Goal: Task Accomplishment & Management: Use online tool/utility

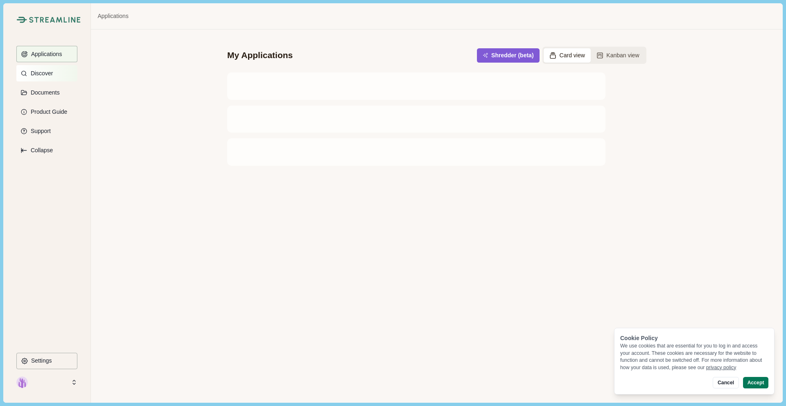
click at [46, 77] on button "Discover" at bounding box center [46, 73] width 61 height 16
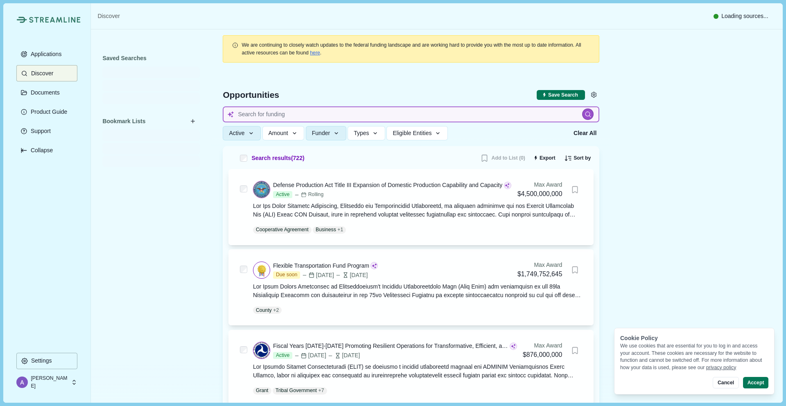
click at [275, 117] on input at bounding box center [411, 114] width 376 height 16
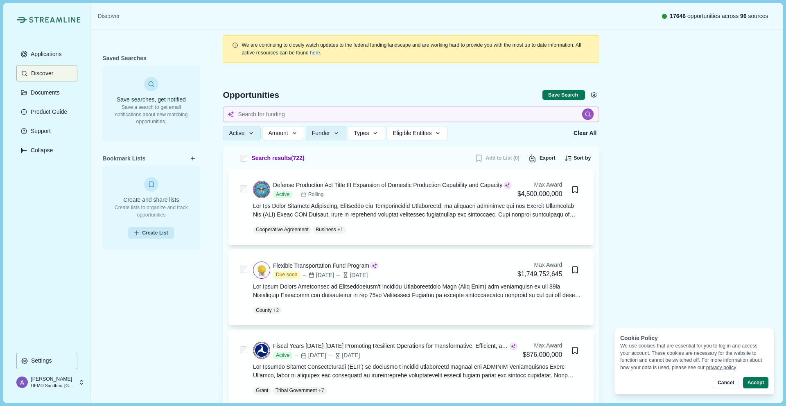
click at [50, 18] on img at bounding box center [55, 20] width 52 height 6
click at [287, 115] on input at bounding box center [411, 114] width 376 height 16
type input "biomedical research"
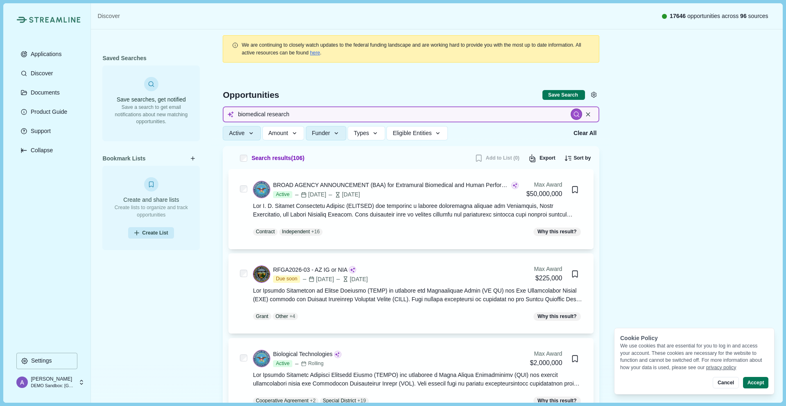
click at [351, 115] on input "biomedical research" at bounding box center [411, 114] width 376 height 16
type input "carbon removal"
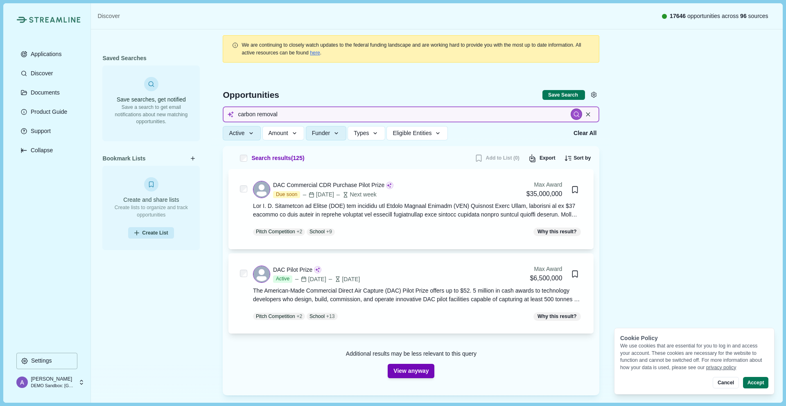
click at [295, 113] on input "carbon removal" at bounding box center [411, 114] width 376 height 16
type input "biomedical"
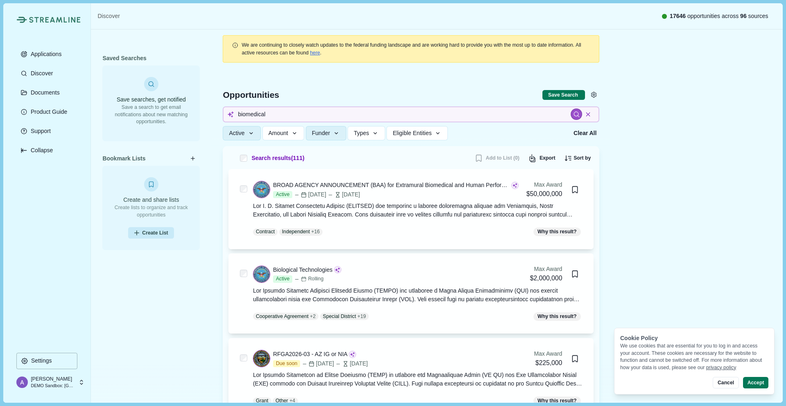
click at [588, 116] on icon at bounding box center [587, 114] width 7 height 7
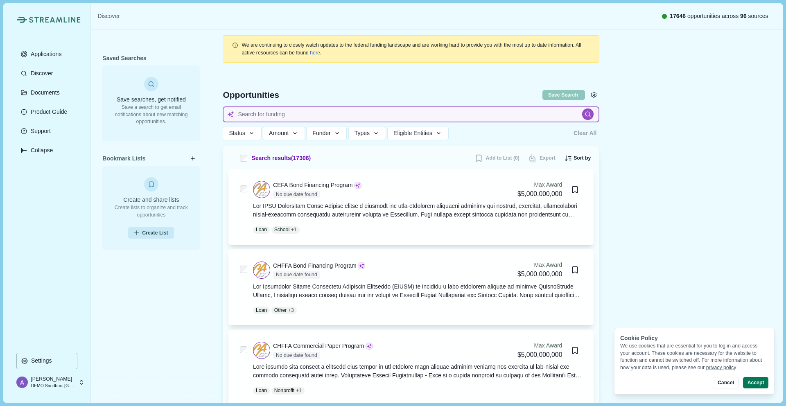
click at [519, 113] on input at bounding box center [411, 114] width 376 height 16
type input "biomedical research"
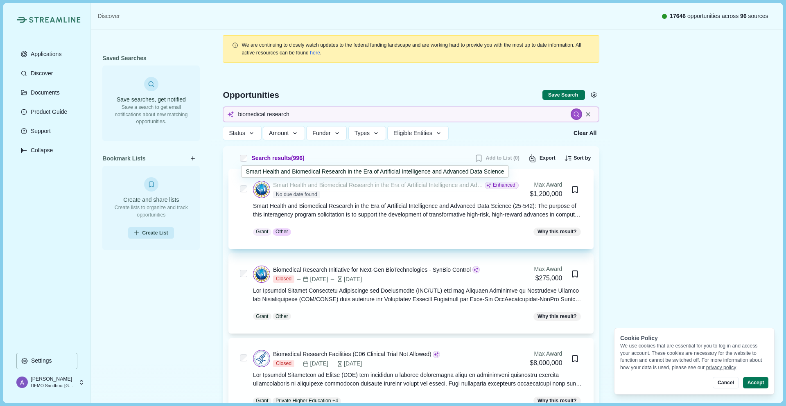
click at [374, 189] on div "Smart Health and Biomedical Research in the Era of Artificial Intelligence and …" at bounding box center [378, 185] width 210 height 9
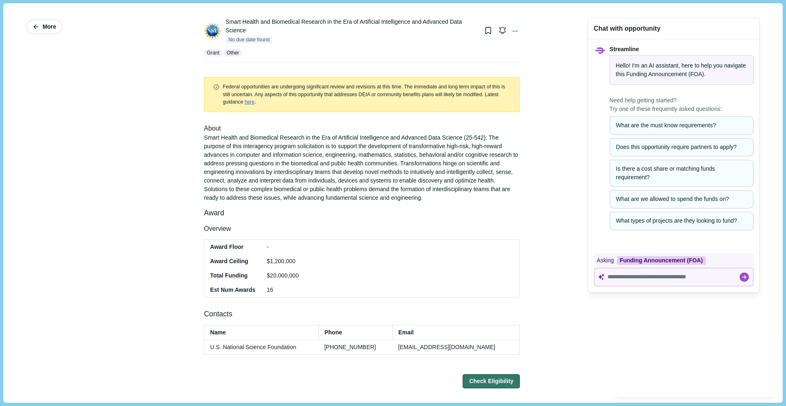
click at [48, 25] on span "More" at bounding box center [50, 26] width 14 height 7
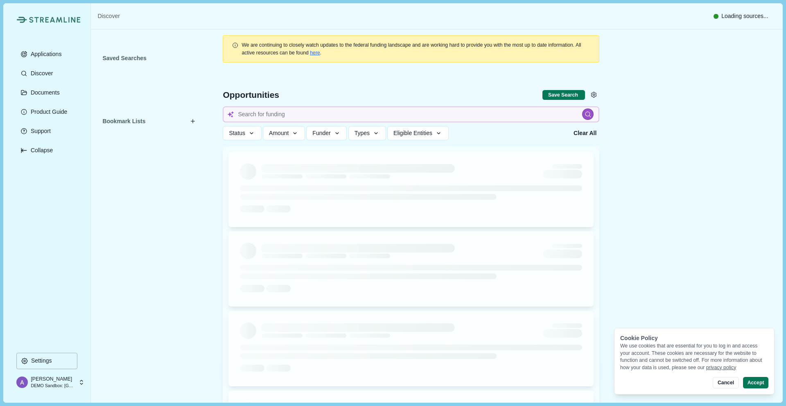
type input "biomedical research"
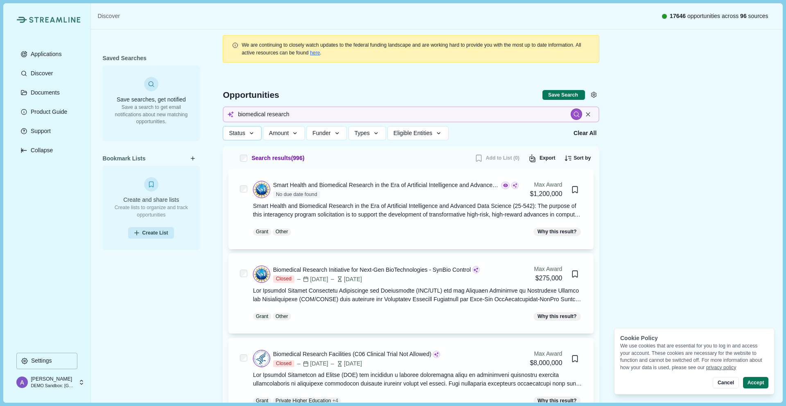
click at [250, 137] on icon "button" at bounding box center [251, 133] width 7 height 7
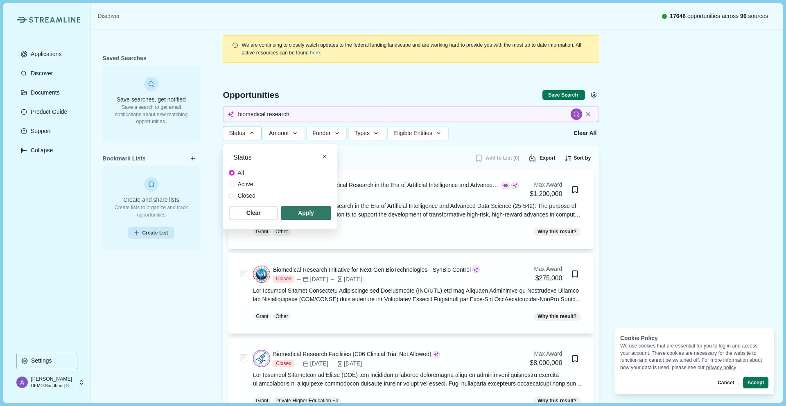
click at [234, 186] on label "Active" at bounding box center [242, 184] width 27 height 9
click at [323, 206] on span "button" at bounding box center [306, 213] width 48 height 14
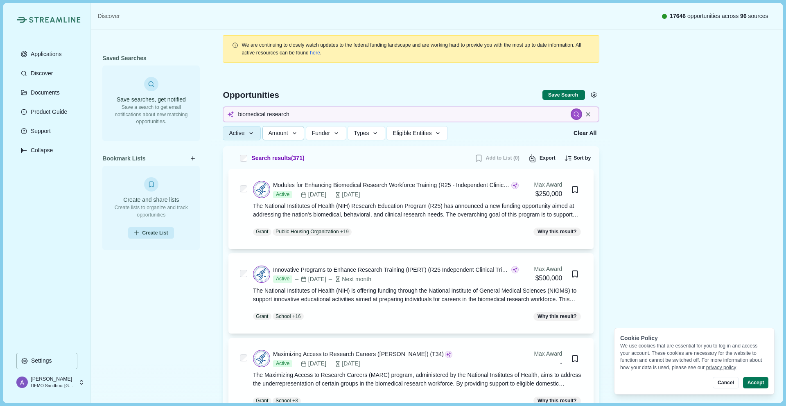
click at [293, 136] on icon "button" at bounding box center [294, 133] width 7 height 7
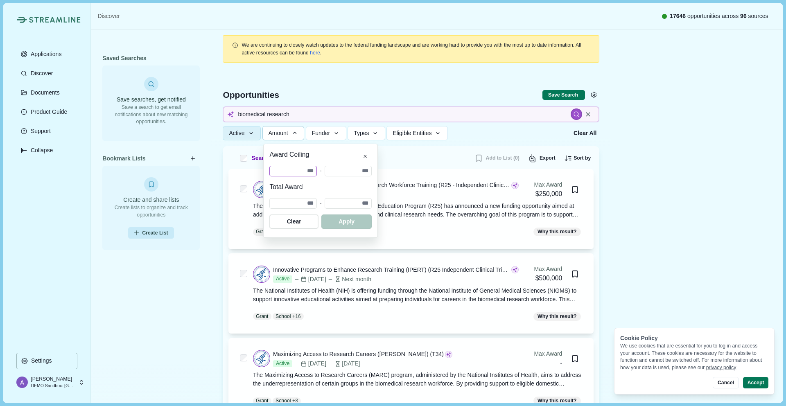
click at [317, 171] on input "number" at bounding box center [292, 171] width 47 height 11
click at [370, 226] on span "button" at bounding box center [346, 222] width 48 height 14
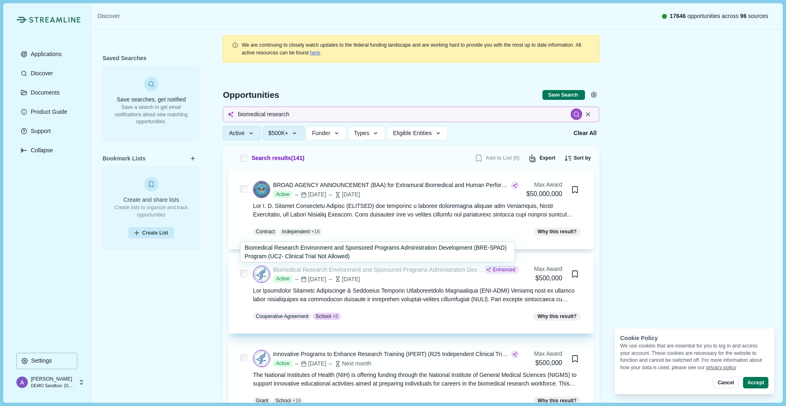
click at [401, 270] on div "Biomedical Research Environment and Sponsored Programs Administration Developme…" at bounding box center [378, 270] width 210 height 9
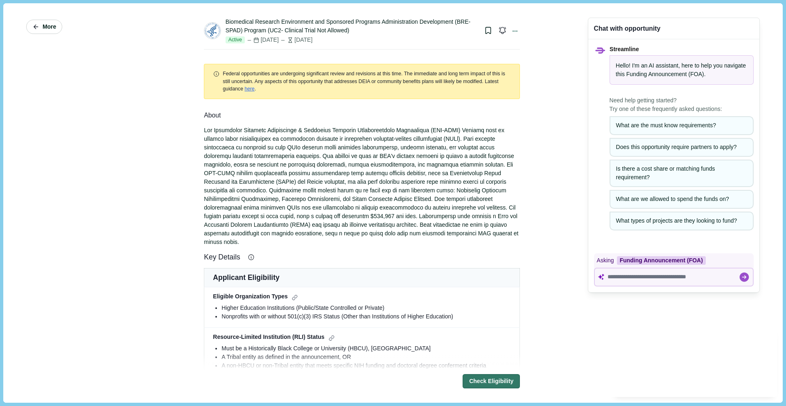
click at [50, 26] on span "More" at bounding box center [50, 26] width 14 height 7
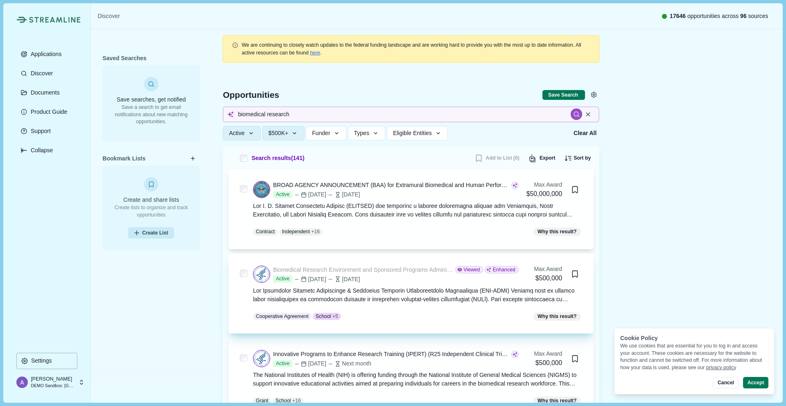
click at [366, 270] on div "Biomedical Research Environment and Sponsored Programs Administration Developme…" at bounding box center [362, 270] width 179 height 9
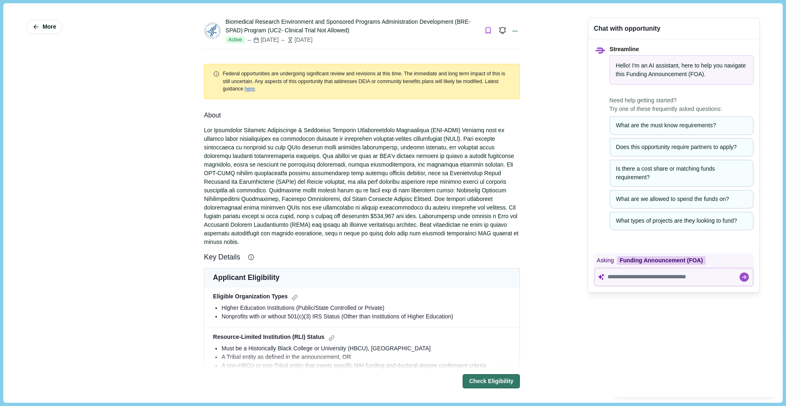
click at [486, 30] on icon "Bookmark this grant." at bounding box center [488, 31] width 8 height 8
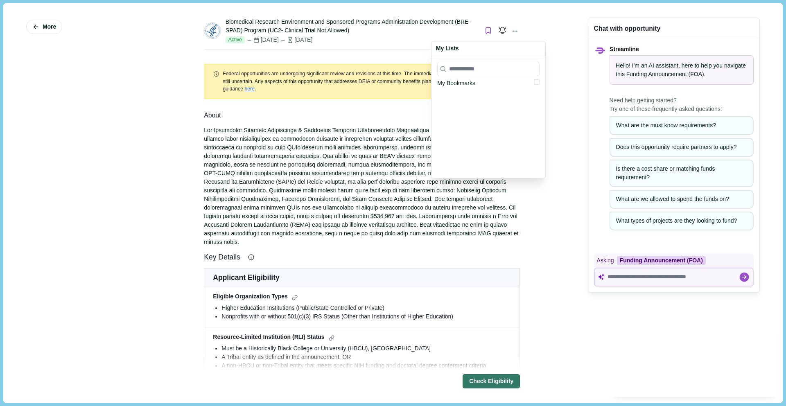
click at [559, 51] on div "More Biomedical Research Environment and Sponsored Programs Administration Deve…" at bounding box center [392, 202] width 767 height 387
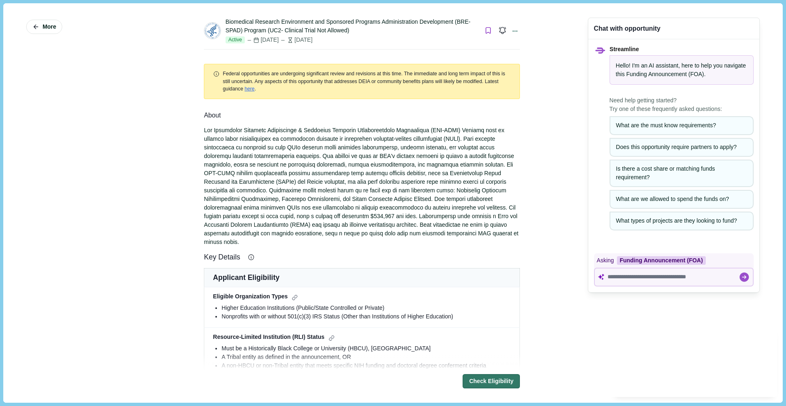
click at [484, 29] on icon "Bookmark this grant." at bounding box center [488, 31] width 8 height 8
click at [549, 85] on div "More Biomedical Research Environment and Sponsored Programs Administration Deve…" at bounding box center [392, 202] width 767 height 387
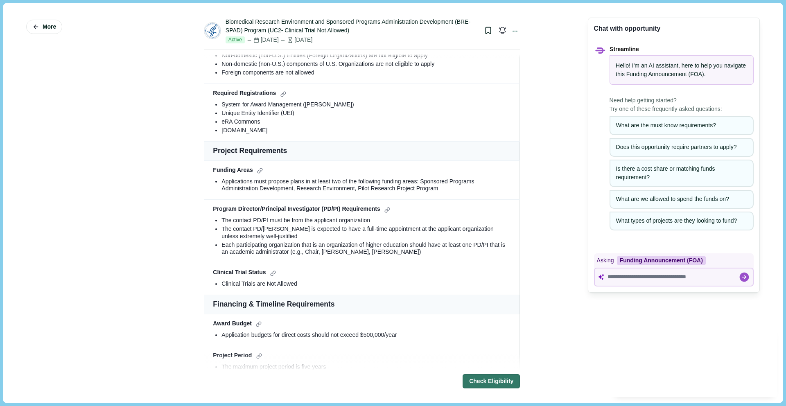
scroll to position [398, 0]
click at [647, 278] on textarea at bounding box center [672, 276] width 131 height 7
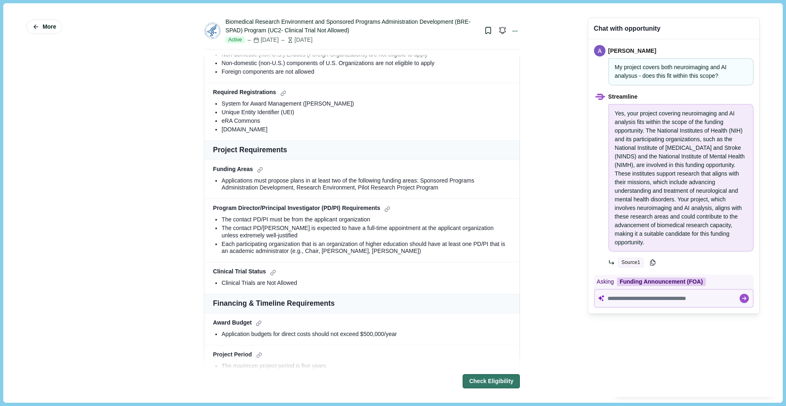
scroll to position [403, 0]
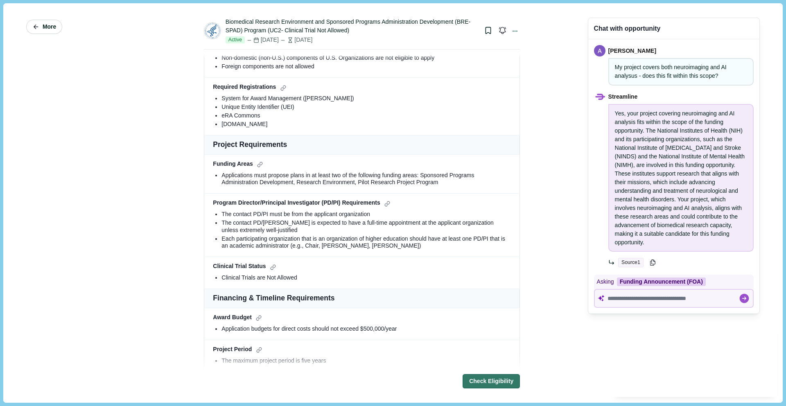
click at [42, 28] on button "More" at bounding box center [44, 27] width 36 height 14
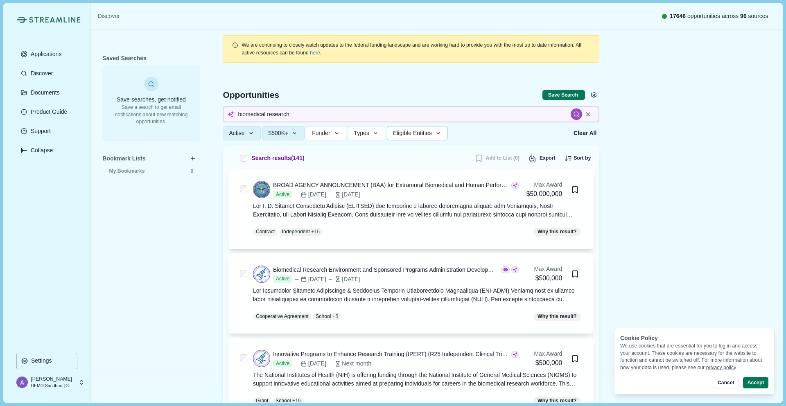
click at [448, 133] on button "Eligible Entities" at bounding box center [417, 133] width 61 height 14
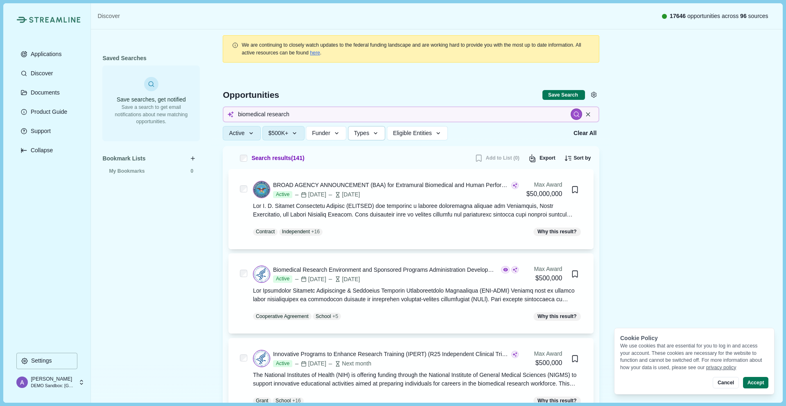
click at [376, 134] on icon "button" at bounding box center [375, 133] width 7 height 7
click at [498, 128] on div "Active Status All Active Closed Clear Apply $500K+ Award Ceiling ****** - Total…" at bounding box center [395, 133] width 345 height 14
click at [576, 275] on icon "Bookmark this grant." at bounding box center [575, 274] width 8 height 8
click at [559, 97] on button "Save Search" at bounding box center [563, 95] width 43 height 10
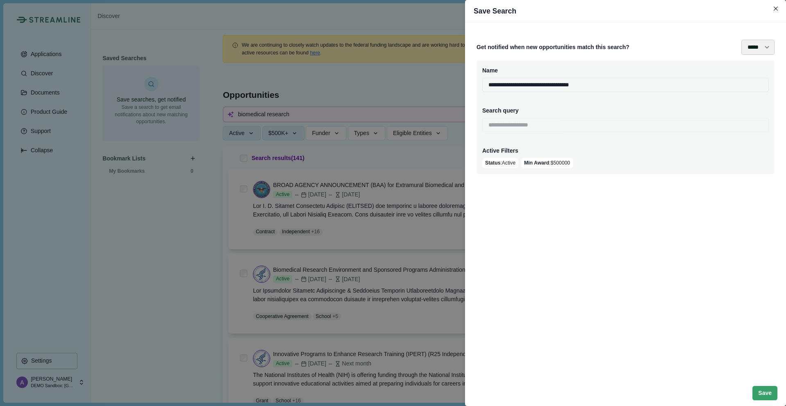
click at [768, 49] on select "**** ***** ****** *******" at bounding box center [757, 47] width 33 height 15
click at [773, 11] on button "Close" at bounding box center [775, 8] width 11 height 11
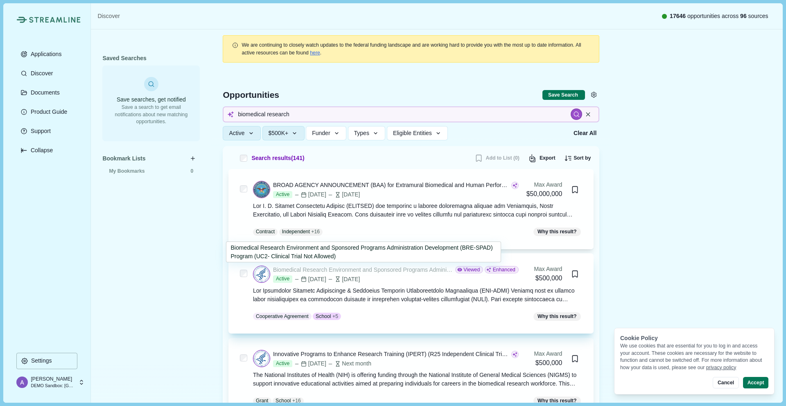
click at [413, 269] on div "Biomedical Research Environment and Sponsored Programs Administration Developme…" at bounding box center [362, 270] width 179 height 9
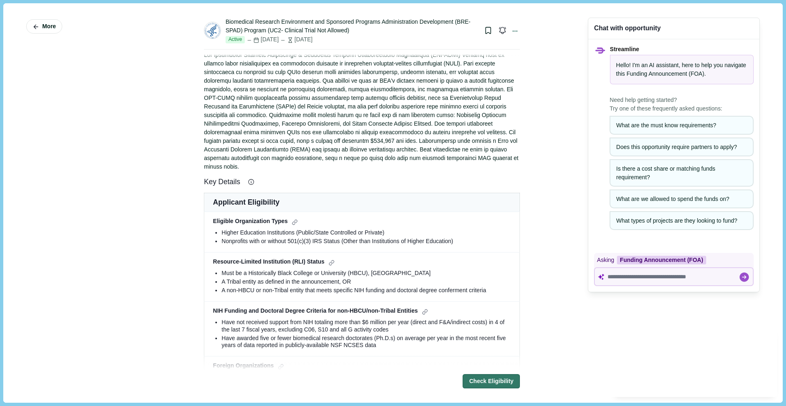
scroll to position [97, 0]
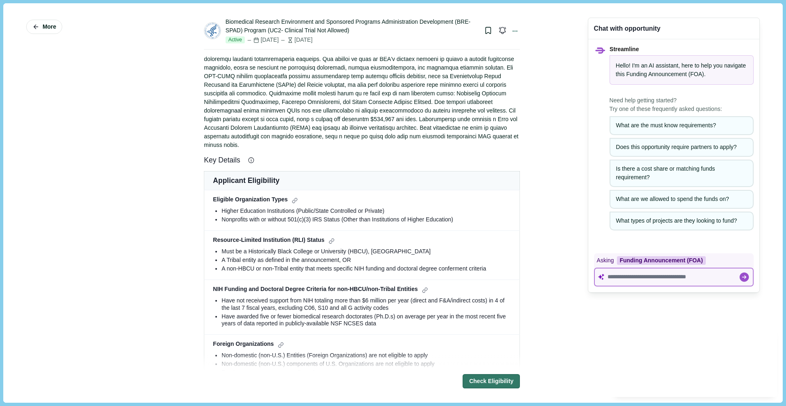
click at [622, 278] on textarea at bounding box center [672, 276] width 131 height 7
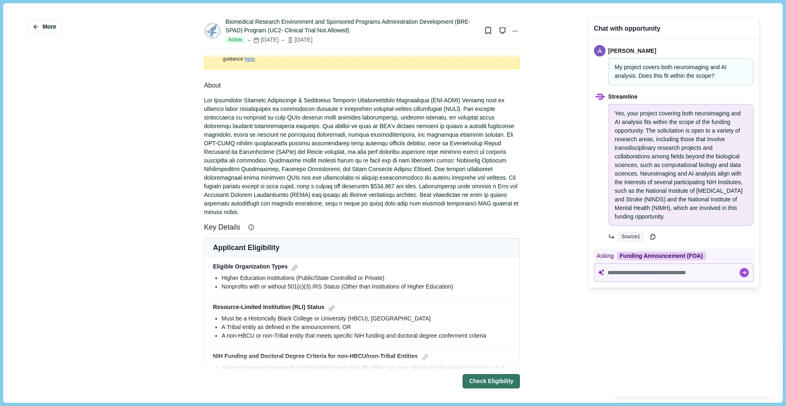
scroll to position [0, 0]
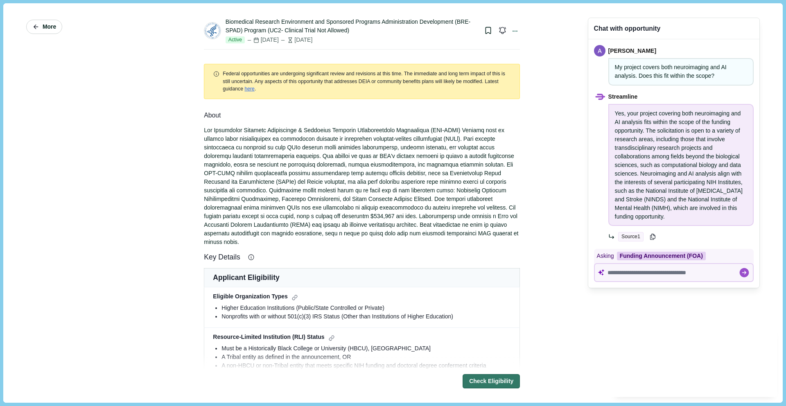
click at [53, 27] on span "More" at bounding box center [50, 26] width 14 height 7
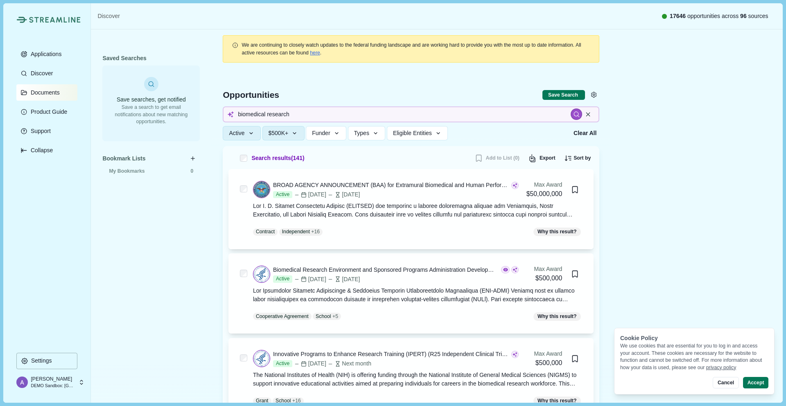
click at [48, 93] on p "Documents" at bounding box center [44, 92] width 32 height 7
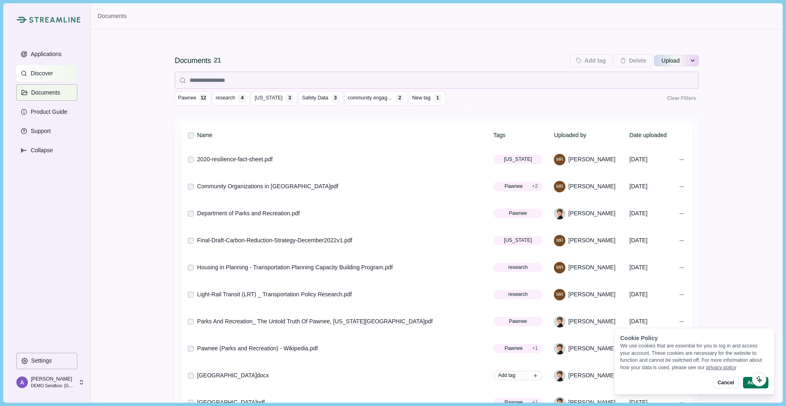
click at [45, 74] on p "Discover" at bounding box center [40, 73] width 25 height 7
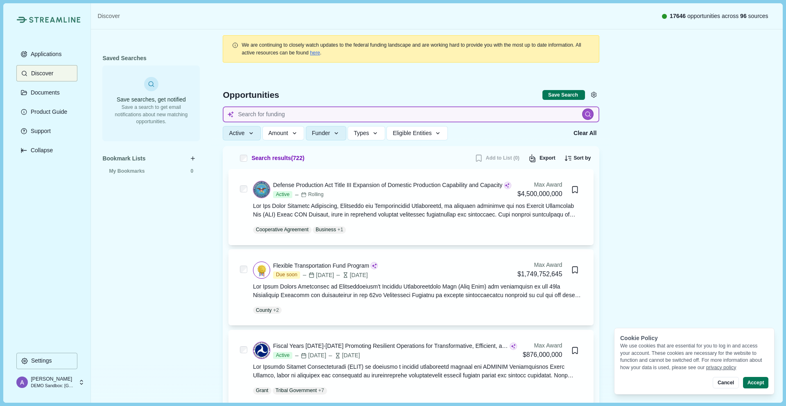
click at [334, 117] on input at bounding box center [411, 114] width 376 height 16
click at [591, 114] on div at bounding box center [587, 114] width 11 height 11
click at [588, 114] on icon at bounding box center [587, 114] width 7 height 7
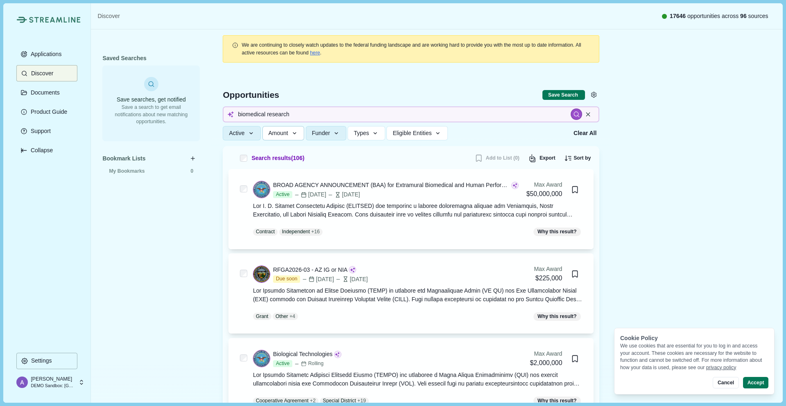
click at [297, 134] on icon "button" at bounding box center [294, 133] width 7 height 7
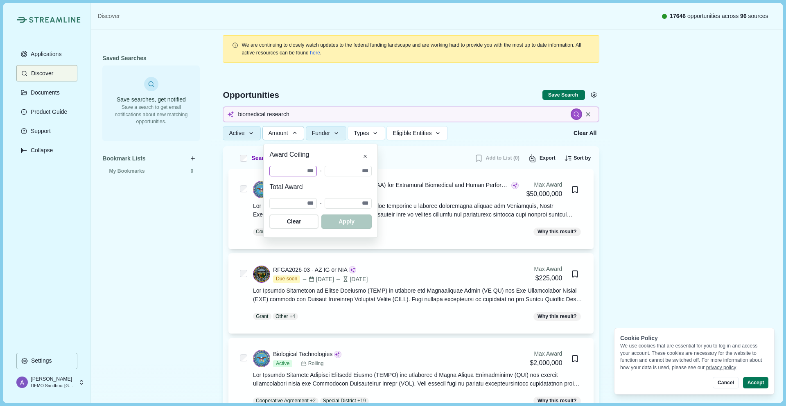
click at [317, 171] on input "number" at bounding box center [292, 171] width 47 height 11
click at [370, 217] on span "button" at bounding box center [346, 222] width 48 height 14
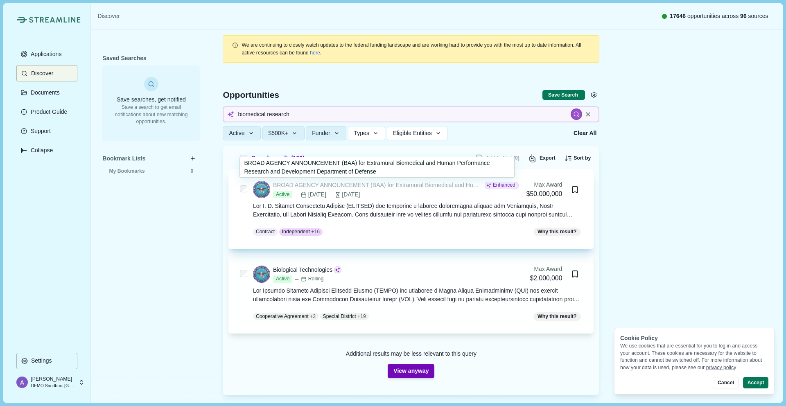
click at [419, 188] on div "BROAD AGENCY ANNOUNCEMENT (BAA) for Extramural Biomedical and Human Performance…" at bounding box center [378, 185] width 210 height 9
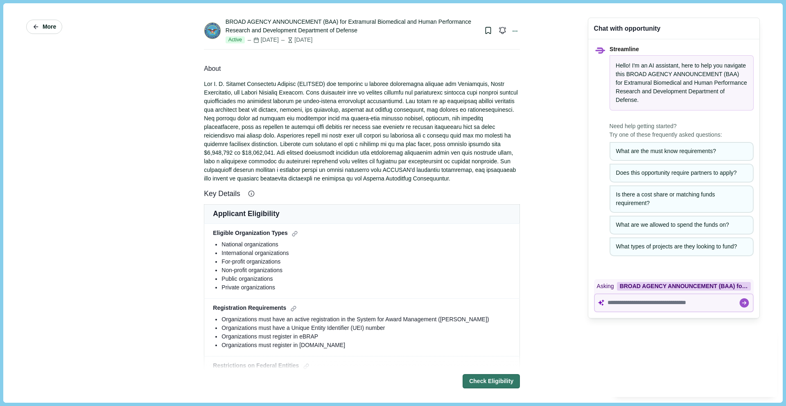
click at [53, 26] on span "More" at bounding box center [50, 26] width 14 height 7
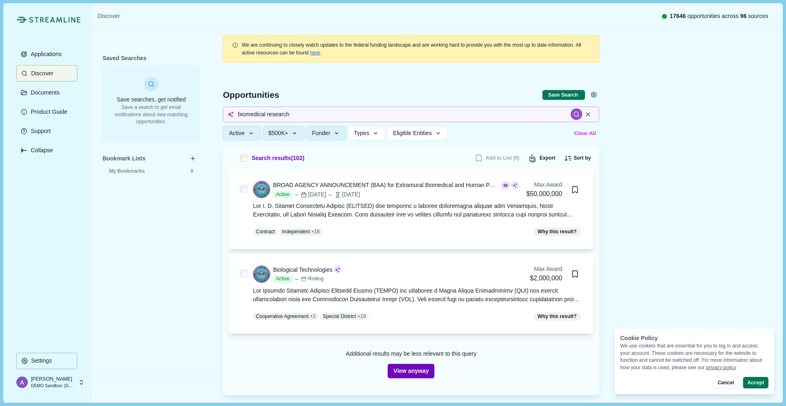
click at [581, 132] on button "Clear All" at bounding box center [584, 133] width 27 height 14
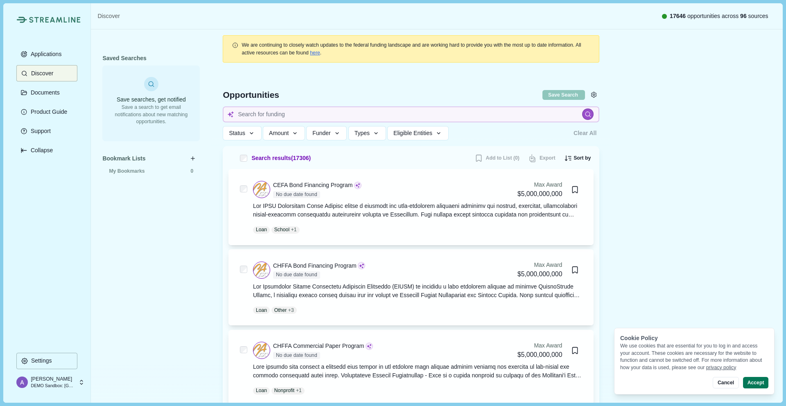
click at [294, 105] on div at bounding box center [410, 107] width 399 height 78
click at [294, 113] on input at bounding box center [411, 114] width 376 height 16
click at [255, 134] on icon "button" at bounding box center [251, 133] width 7 height 7
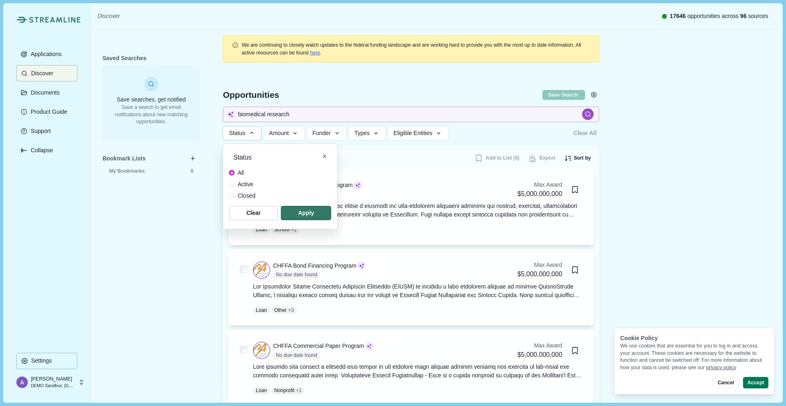
click at [243, 187] on span "Active" at bounding box center [245, 184] width 16 height 9
click at [320, 215] on span "button" at bounding box center [306, 213] width 48 height 14
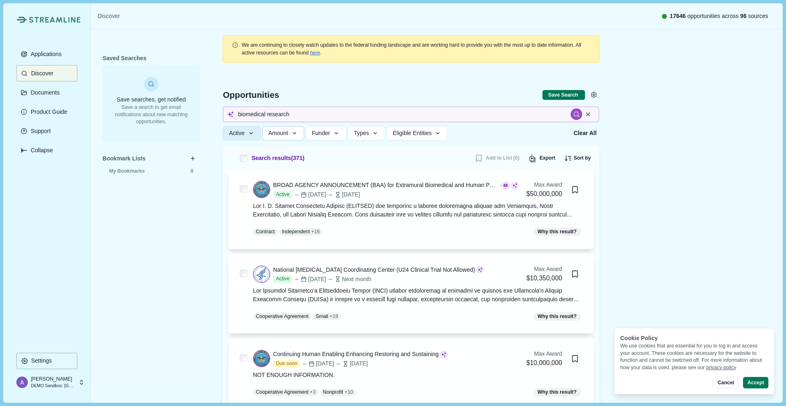
click at [295, 132] on icon "button" at bounding box center [294, 133] width 7 height 7
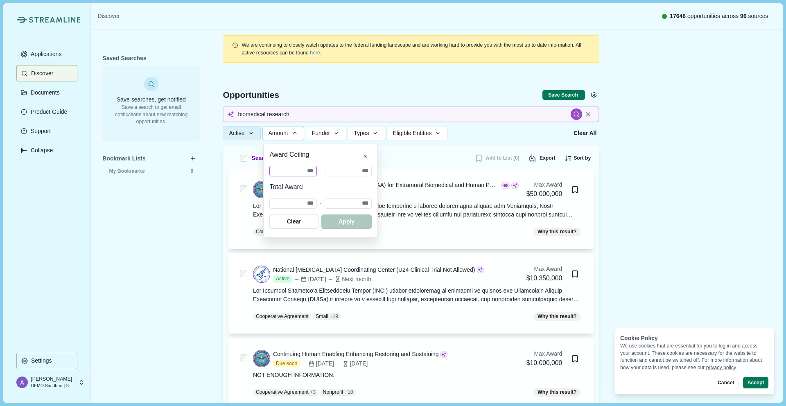
click at [317, 172] on input "number" at bounding box center [292, 171] width 47 height 11
click at [370, 225] on span "button" at bounding box center [346, 222] width 48 height 14
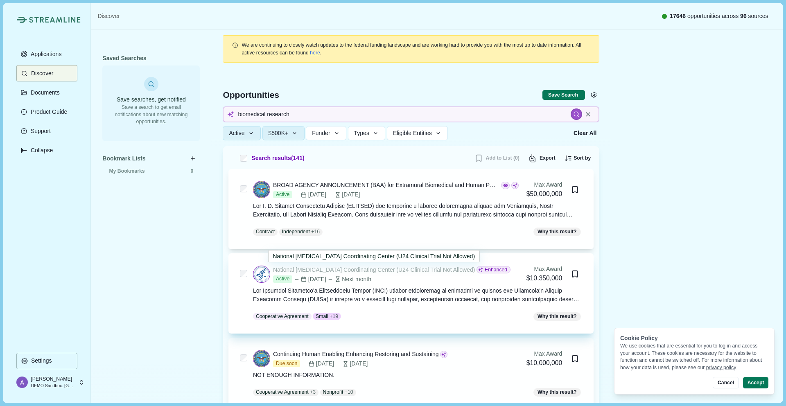
click at [334, 267] on div "National [MEDICAL_DATA] Coordinating Center (U24 Clinical Trial Not Allowed)" at bounding box center [374, 270] width 202 height 9
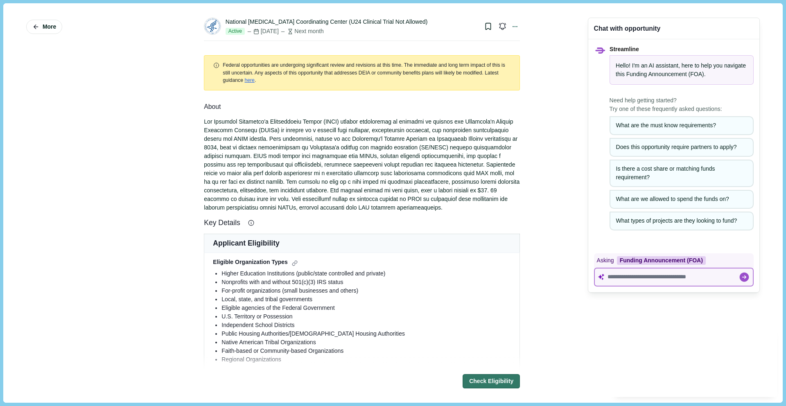
click at [668, 275] on textarea at bounding box center [672, 276] width 131 height 7
paste textarea "**********"
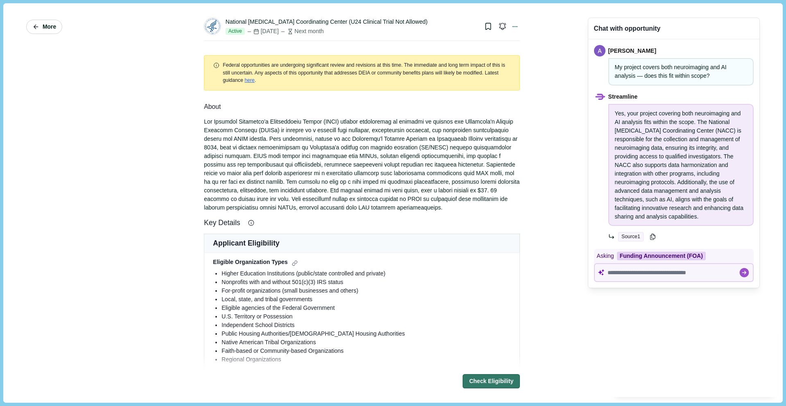
click at [57, 28] on button "More" at bounding box center [44, 27] width 36 height 14
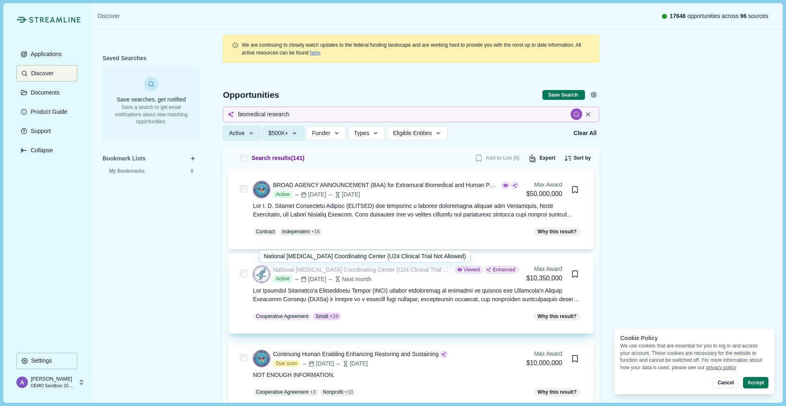
click at [382, 271] on div "National [MEDICAL_DATA] Coordinating Center (U24 Clinical Trial Not Allowed)" at bounding box center [362, 270] width 179 height 9
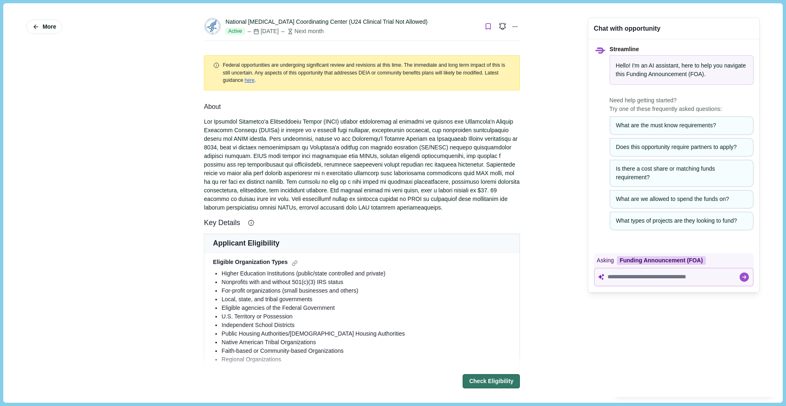
click at [486, 26] on icon "Bookmark this grant." at bounding box center [488, 27] width 8 height 8
click at [559, 75] on div "More National [MEDICAL_DATA] Coordinating Center (U24 Clinical Trial Not Allowe…" at bounding box center [392, 202] width 767 height 387
click at [47, 27] on span "More" at bounding box center [50, 26] width 14 height 7
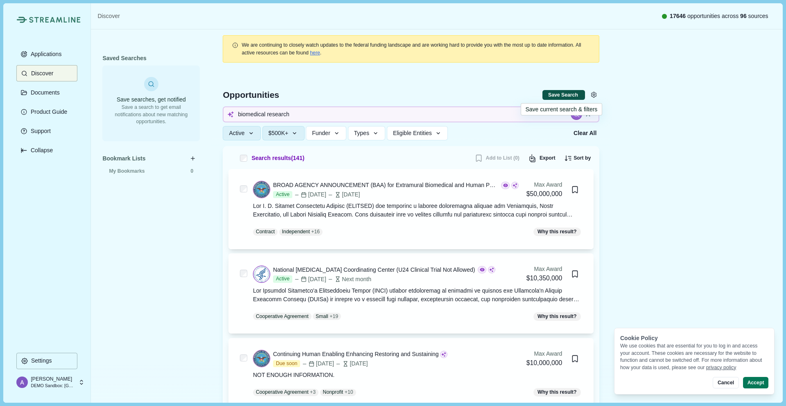
click at [562, 95] on button "Save Search" at bounding box center [563, 95] width 43 height 10
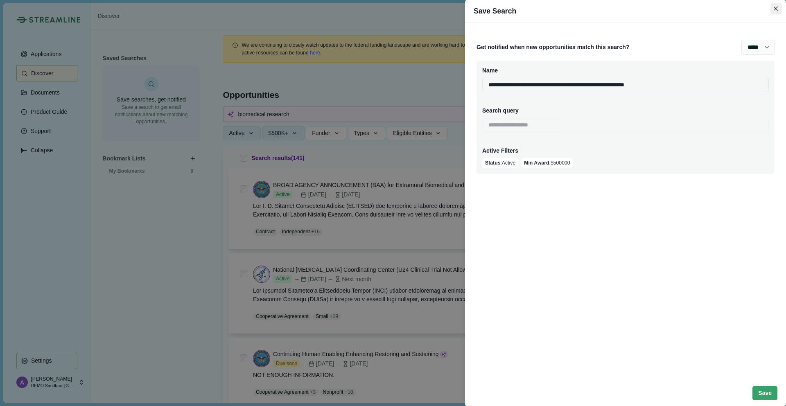
click at [771, 9] on button "Close" at bounding box center [775, 8] width 11 height 11
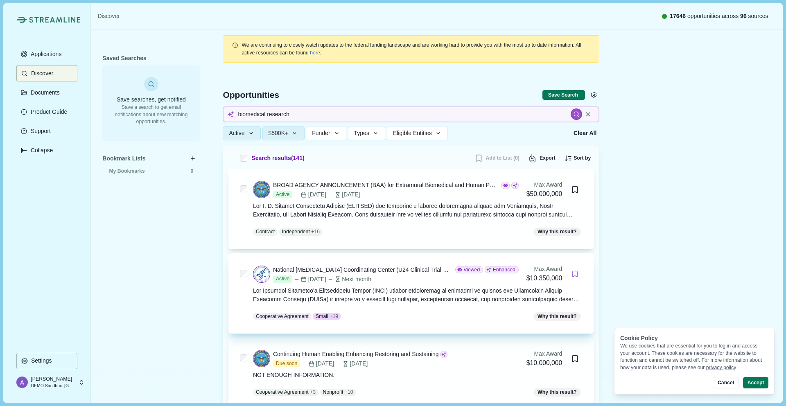
click at [577, 274] on icon "Bookmark this grant." at bounding box center [575, 274] width 8 height 8
click at [554, 93] on button "Save Search" at bounding box center [563, 95] width 43 height 10
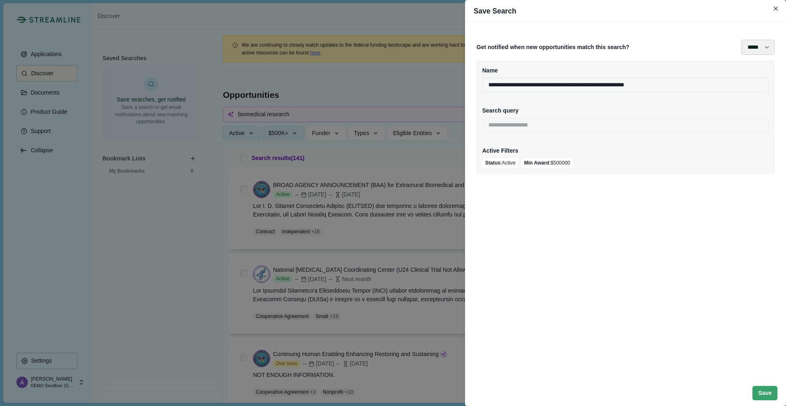
click at [767, 43] on select "**** ***** ****** *******" at bounding box center [757, 47] width 33 height 15
click at [760, 46] on select "**** ***** ****** *******" at bounding box center [757, 47] width 33 height 15
click at [775, 9] on icon "Close" at bounding box center [775, 9] width 5 height 5
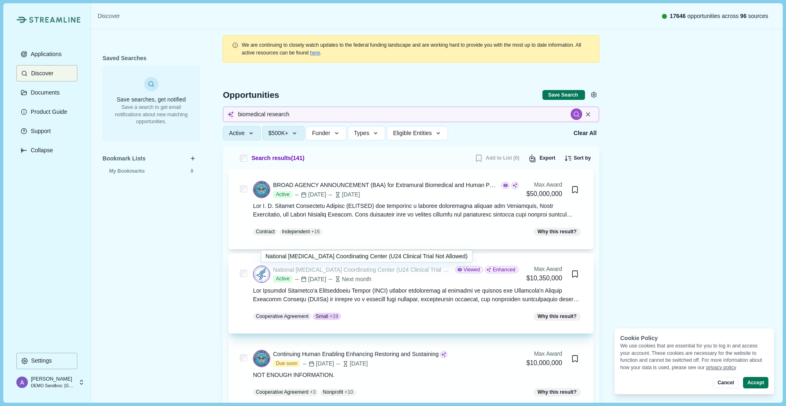
click at [377, 271] on div "National [MEDICAL_DATA] Coordinating Center (U24 Clinical Trial Not Allowed)" at bounding box center [362, 270] width 179 height 9
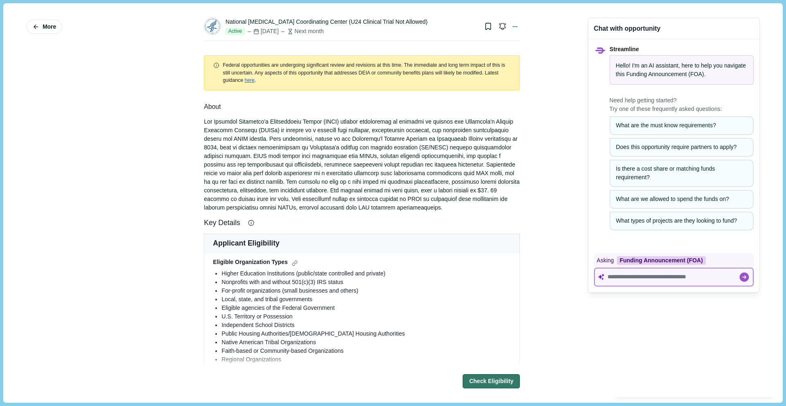
click at [644, 278] on textarea at bounding box center [672, 276] width 131 height 7
paste textarea "**********"
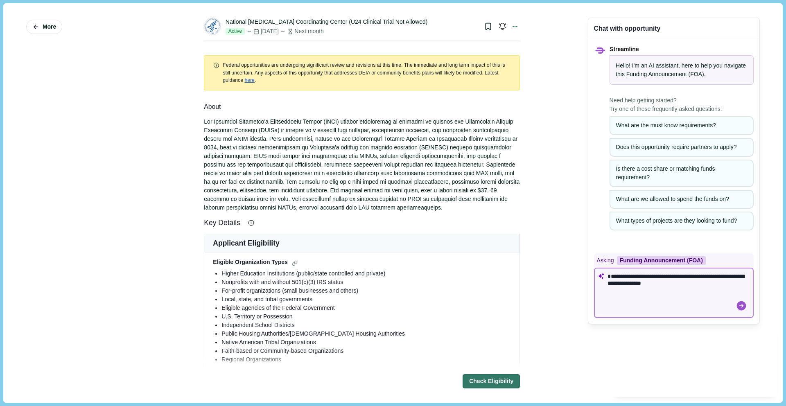
click at [607, 284] on textarea "**********" at bounding box center [678, 280] width 142 height 14
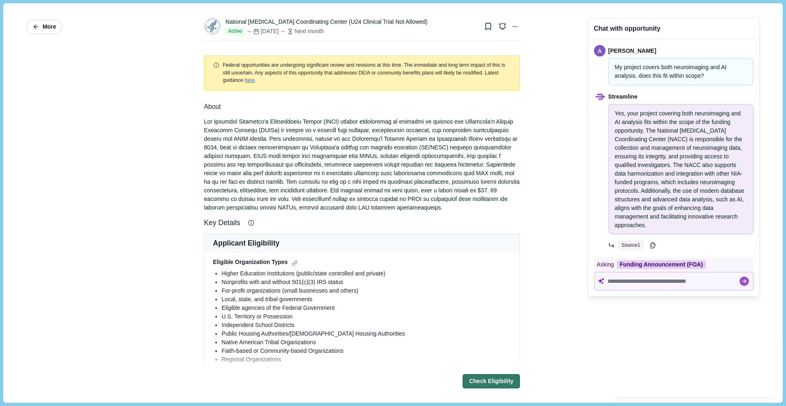
click at [46, 27] on span "More" at bounding box center [50, 26] width 14 height 7
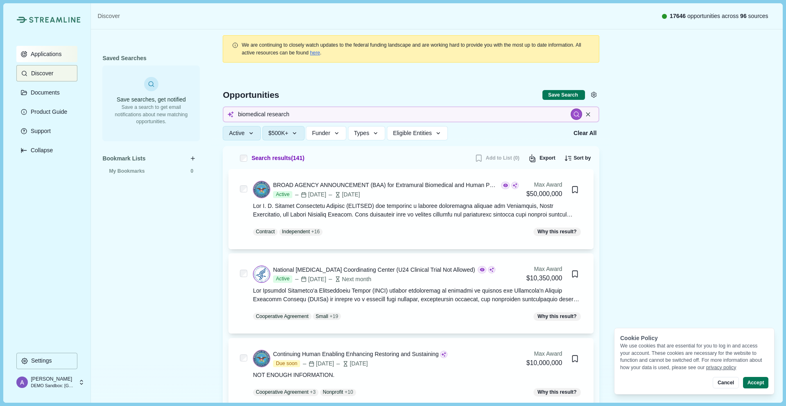
click at [43, 59] on button "Applications" at bounding box center [46, 54] width 61 height 16
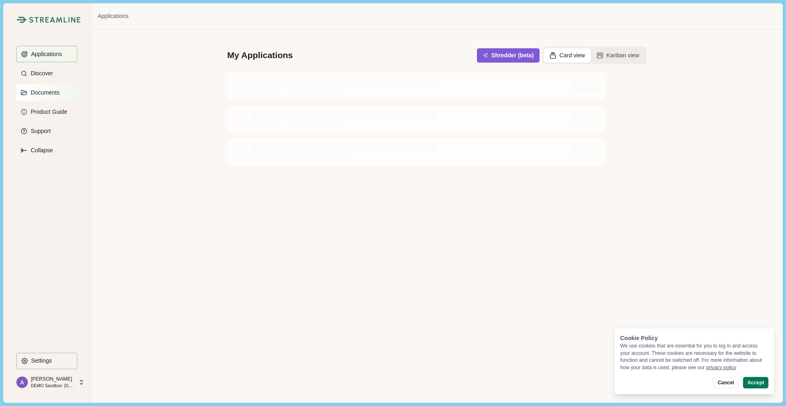
click at [43, 93] on p "Documents" at bounding box center [44, 92] width 32 height 7
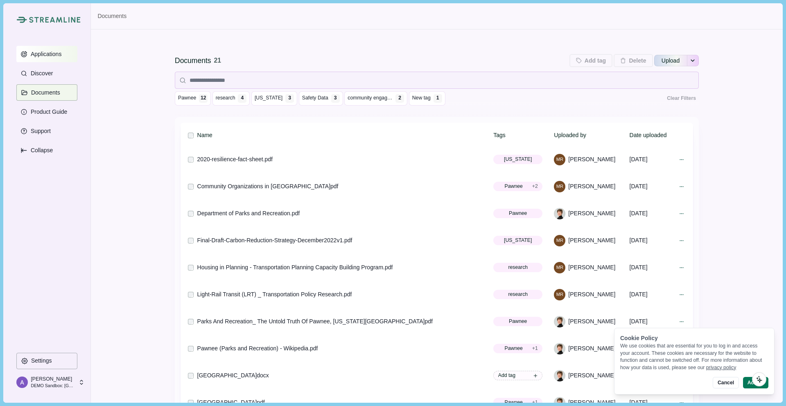
click at [48, 54] on p "Applications" at bounding box center [45, 54] width 34 height 7
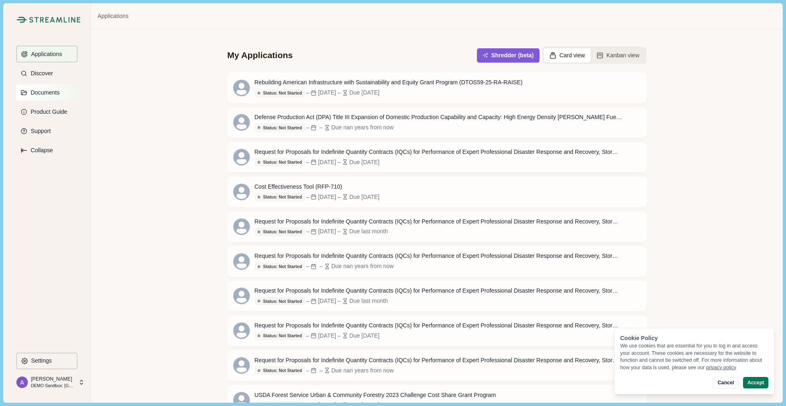
click at [44, 94] on p "Documents" at bounding box center [44, 92] width 32 height 7
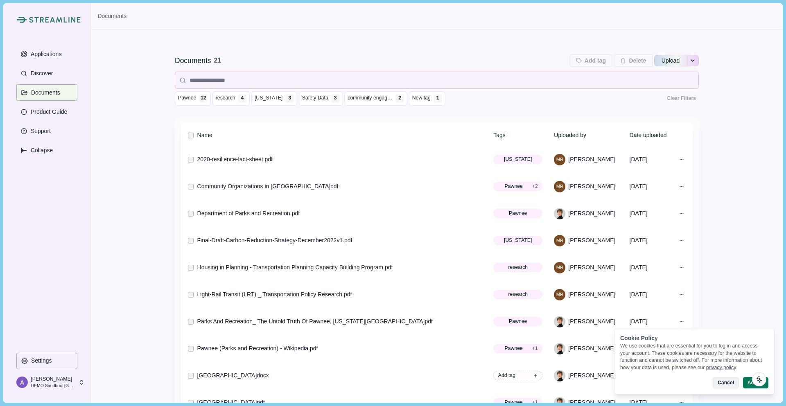
click at [728, 385] on button "Cancel" at bounding box center [725, 382] width 26 height 11
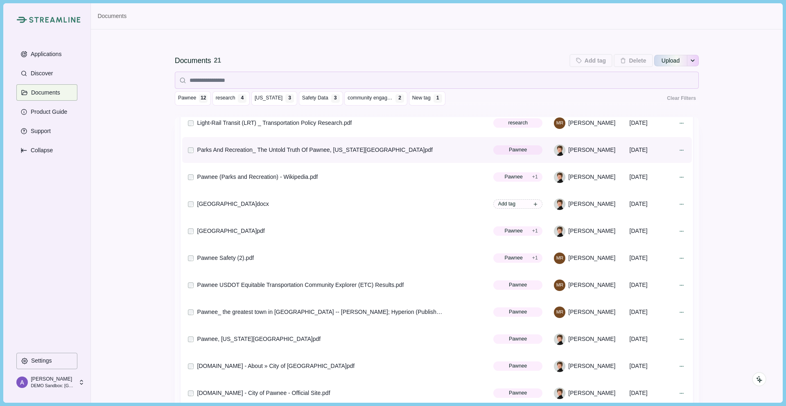
scroll to position [172, 0]
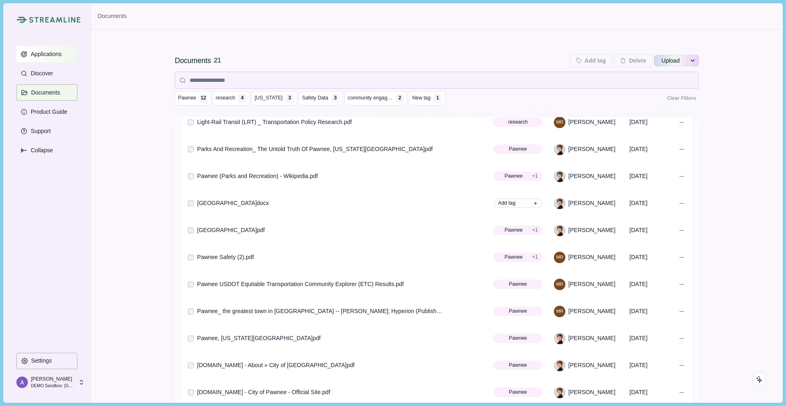
click at [45, 52] on p "Applications" at bounding box center [45, 54] width 34 height 7
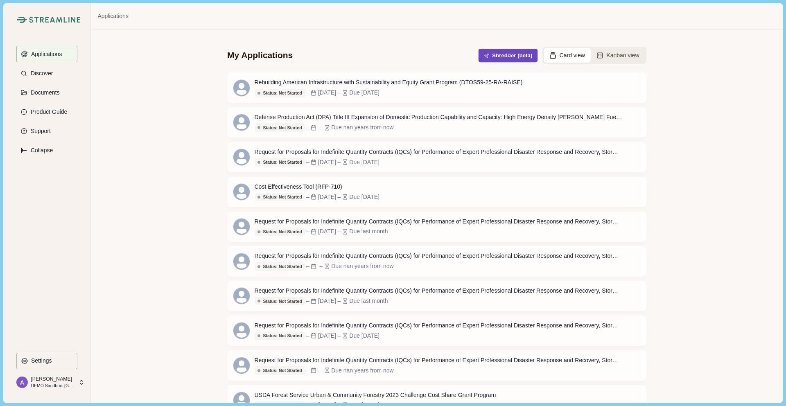
click at [511, 53] on button "Shredder (beta)" at bounding box center [507, 56] width 59 height 14
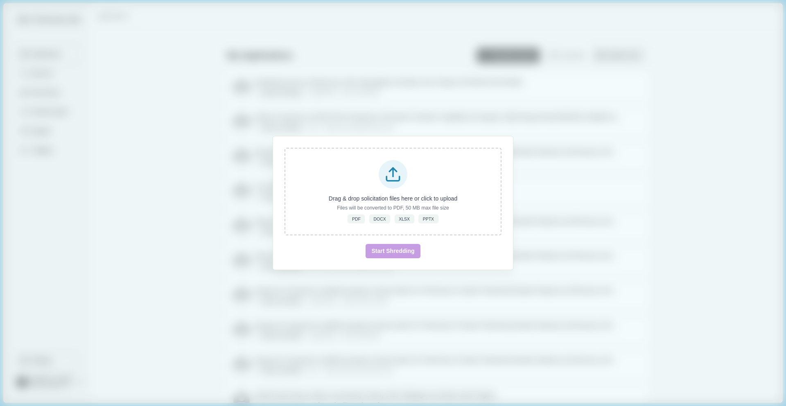
click at [229, 207] on div "Drag & drop solicitation files here or click to upload Files will be converted …" at bounding box center [393, 203] width 786 height 406
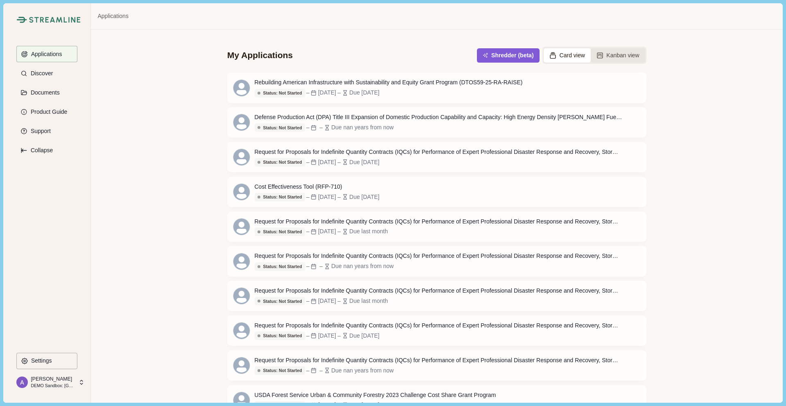
click at [616, 53] on button "Kanban view" at bounding box center [617, 55] width 54 height 14
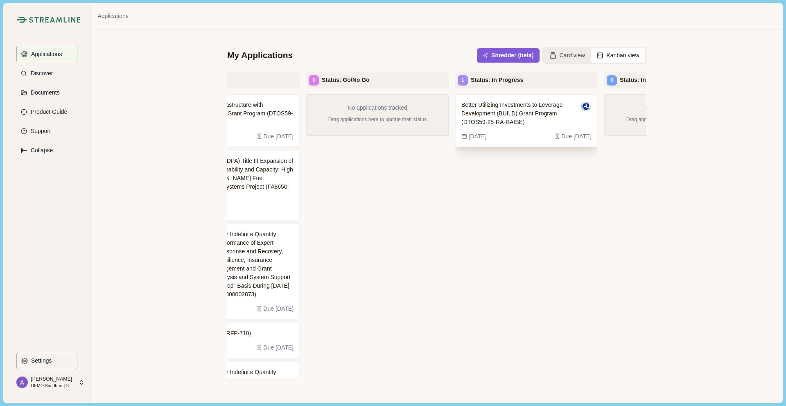
scroll to position [0, 76]
click at [544, 118] on span "Better Utilizing Investments to Leverage Development (BUILD) Grant Program (DTO…" at bounding box center [514, 114] width 117 height 26
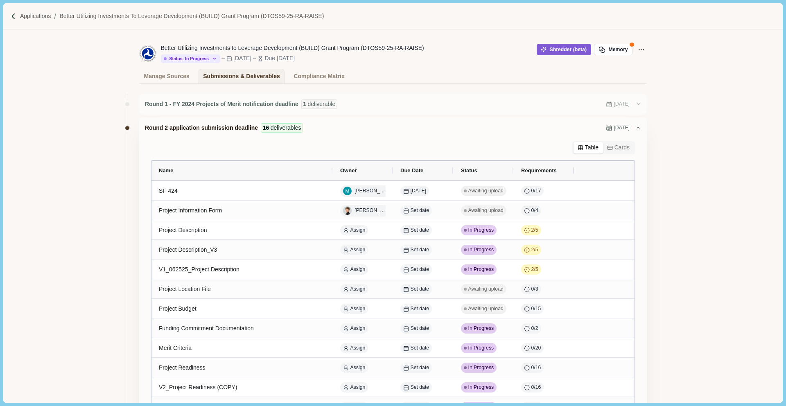
click at [515, 63] on div "Better Utilizing Investments to Leverage Development (BUILD) Grant Program (DTO…" at bounding box center [337, 53] width 397 height 19
click at [557, 52] on button "Shredder (beta)" at bounding box center [563, 49] width 54 height 11
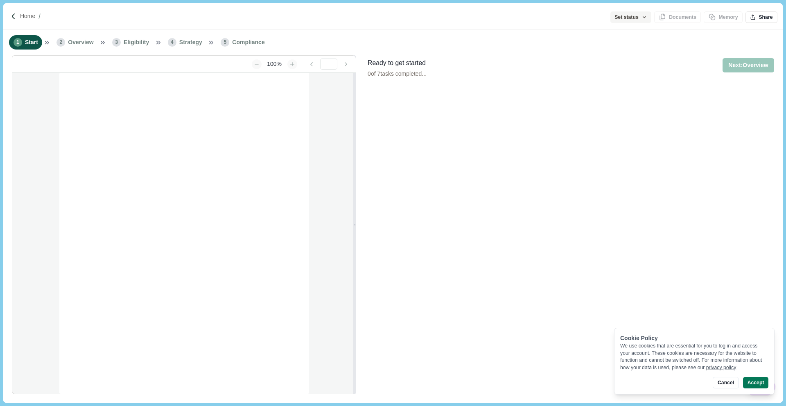
type input "**********"
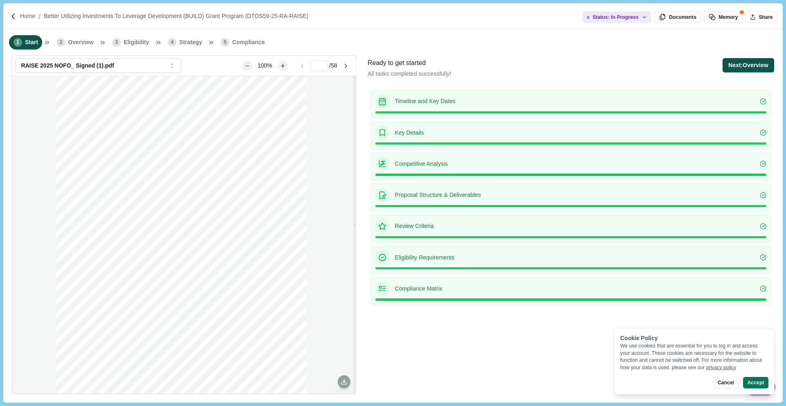
click at [763, 68] on button "Next: Overview" at bounding box center [747, 65] width 51 height 14
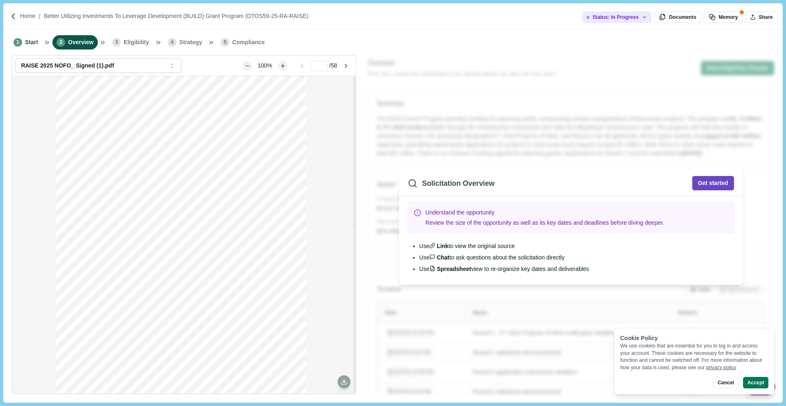
click at [715, 182] on button "Get started" at bounding box center [713, 183] width 42 height 14
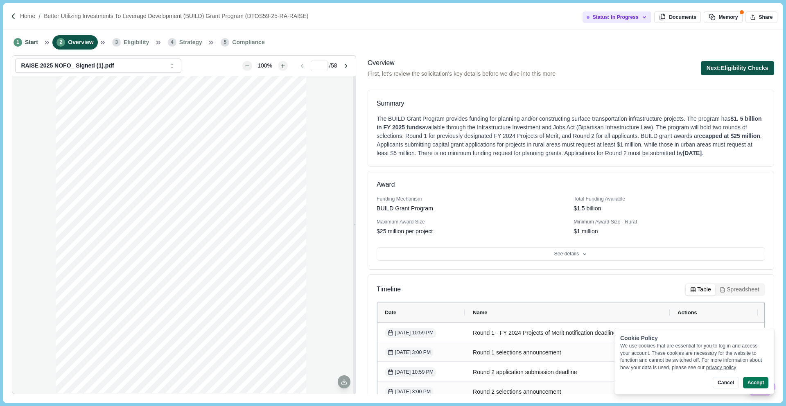
click at [743, 70] on button "Next: Eligibility Checks" at bounding box center [737, 68] width 73 height 14
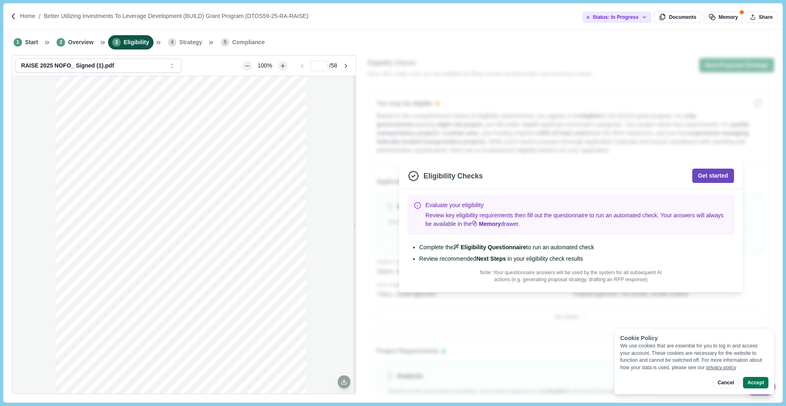
click at [717, 176] on button "Get started" at bounding box center [713, 176] width 42 height 14
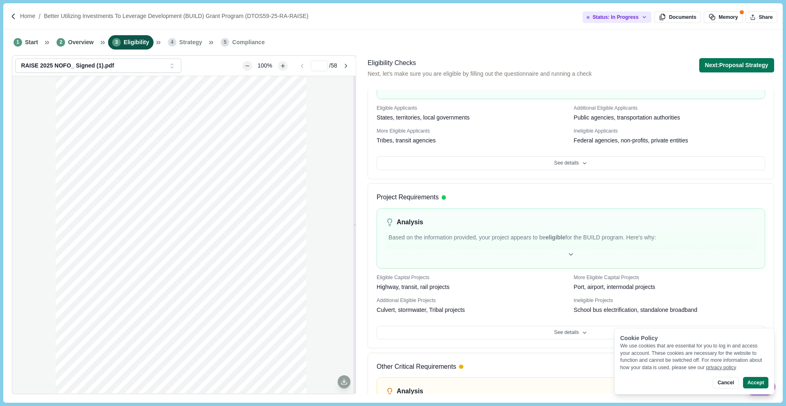
scroll to position [277, 0]
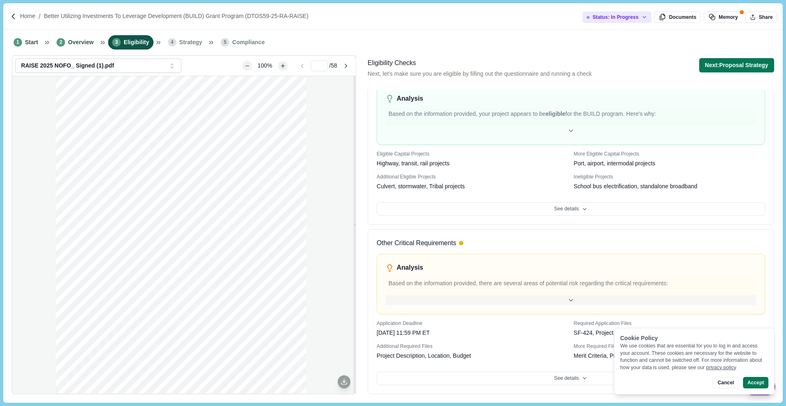
click at [569, 302] on icon at bounding box center [570, 300] width 7 height 7
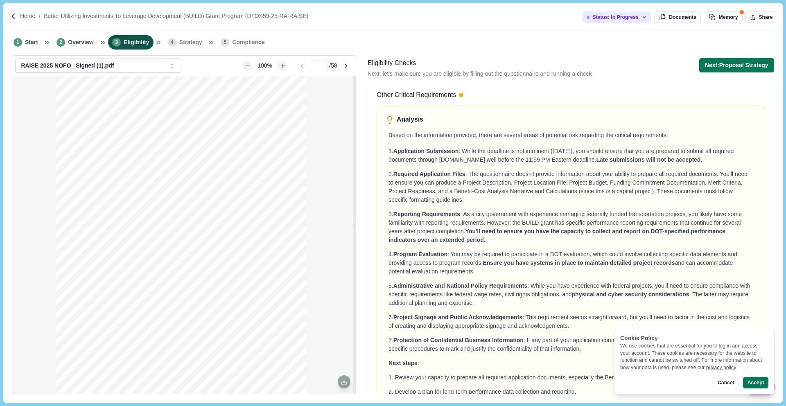
scroll to position [264, 0]
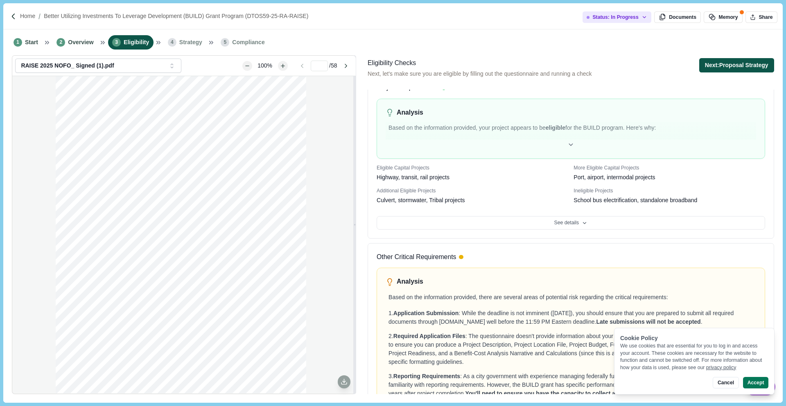
click at [748, 65] on button "Next: Proposal Strategy" at bounding box center [736, 65] width 75 height 14
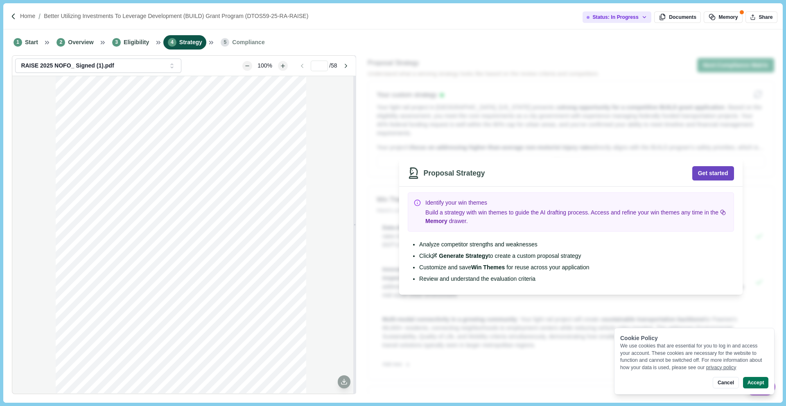
click at [711, 175] on button "Get started" at bounding box center [713, 173] width 42 height 14
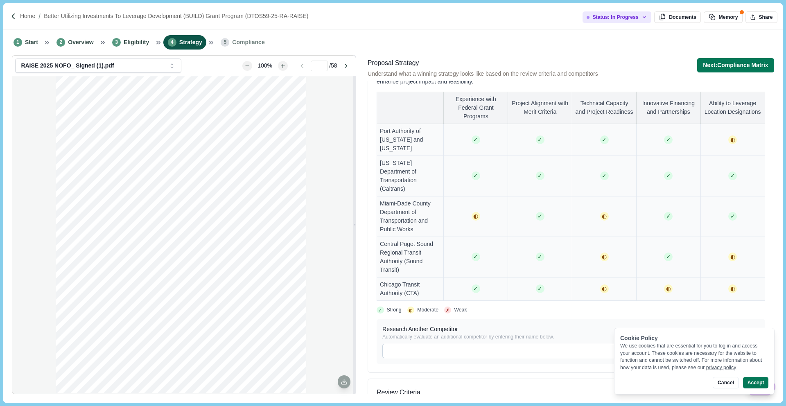
scroll to position [551, 0]
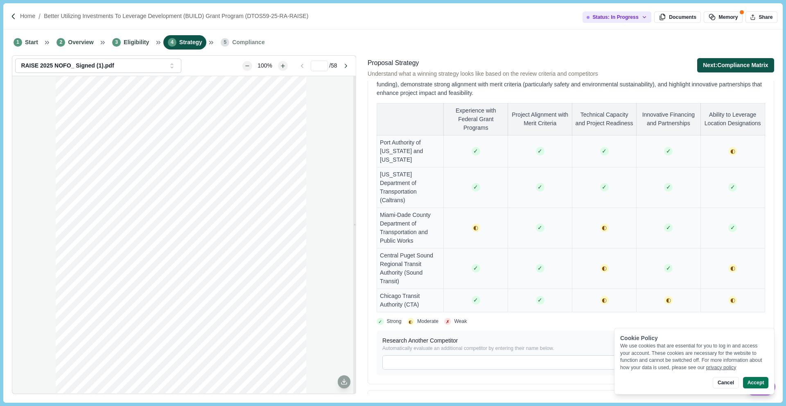
click at [737, 65] on button "Next: Compliance Matrix" at bounding box center [735, 65] width 77 height 14
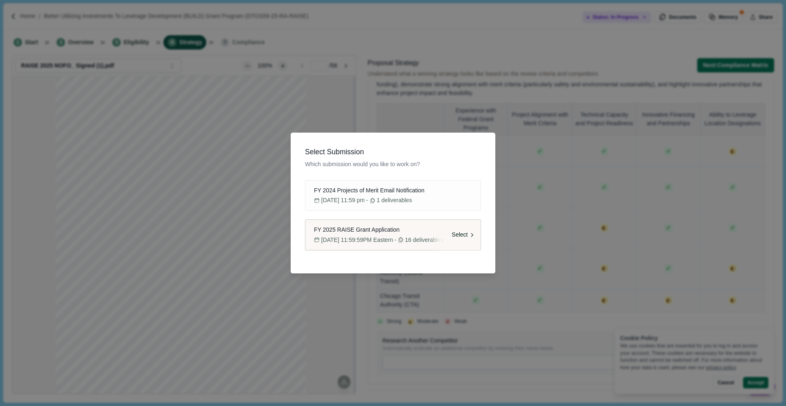
click at [461, 234] on span "Select" at bounding box center [460, 235] width 16 height 9
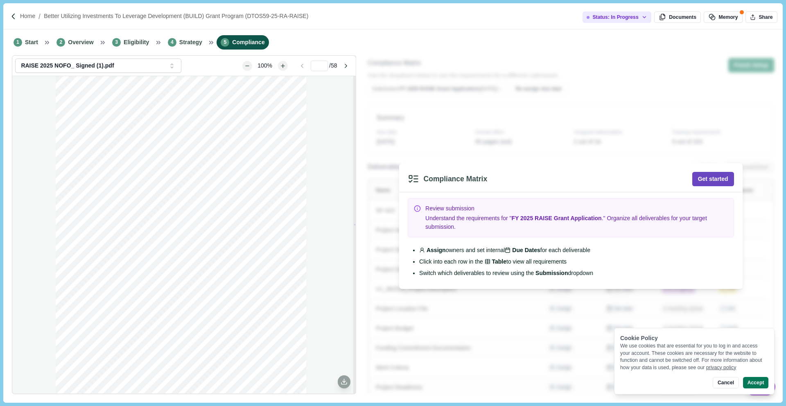
click at [713, 178] on button "Get started" at bounding box center [713, 179] width 42 height 14
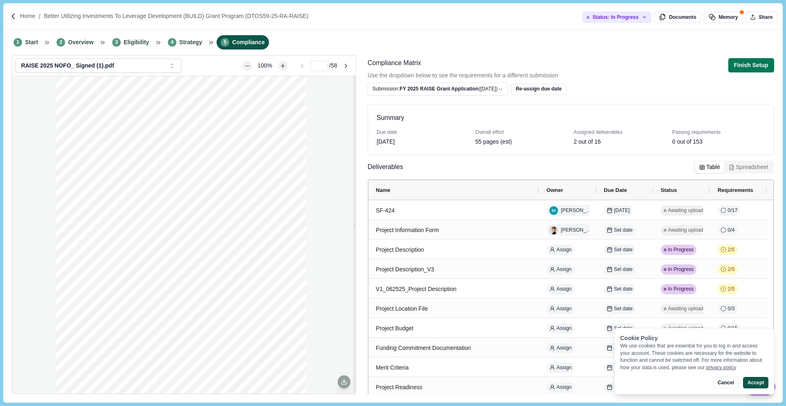
click at [752, 384] on button "Accept" at bounding box center [755, 382] width 25 height 11
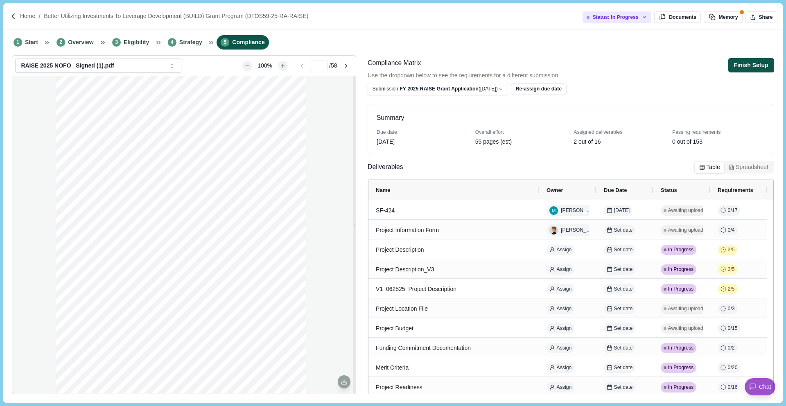
click at [759, 66] on button "Finish Setup" at bounding box center [751, 65] width 46 height 14
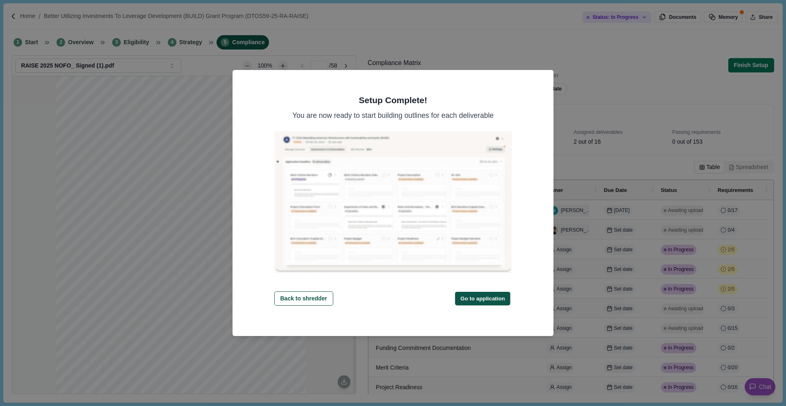
click at [484, 300] on button "Go to application" at bounding box center [482, 299] width 55 height 14
